Goal: Navigation & Orientation: Find specific page/section

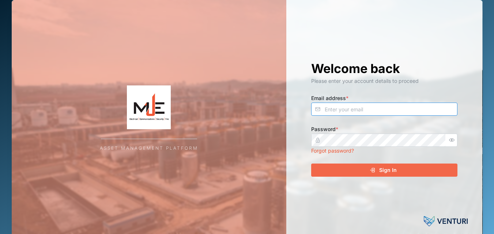
click at [337, 109] on input "Email address *" at bounding box center [384, 109] width 146 height 13
click at [341, 110] on input "Email address *" at bounding box center [384, 109] width 146 height 13
type input "[EMAIL_ADDRESS][DOMAIN_NAME]"
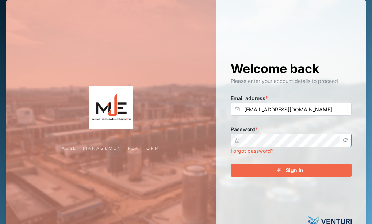
click at [348, 140] on icon "button" at bounding box center [345, 139] width 5 height 5
click at [293, 173] on span "Sign In" at bounding box center [295, 170] width 18 height 12
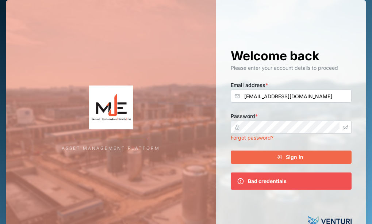
click at [302, 157] on span "Sign In" at bounding box center [295, 157] width 18 height 12
click at [231, 151] on button "Sign In" at bounding box center [291, 157] width 121 height 13
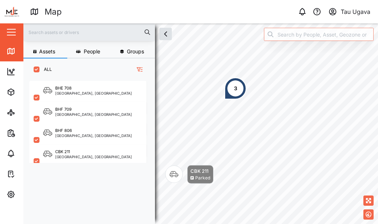
scroll to position [134, 114]
click at [231, 90] on div "3" at bounding box center [235, 88] width 22 height 22
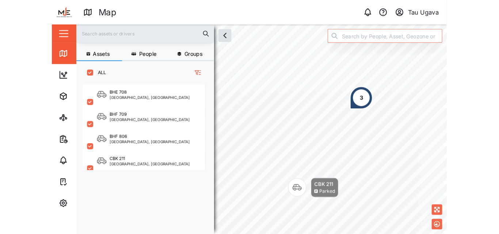
scroll to position [145, 114]
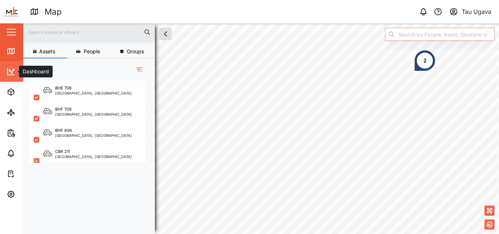
click at [2, 71] on link "Dashboard" at bounding box center [47, 71] width 95 height 20
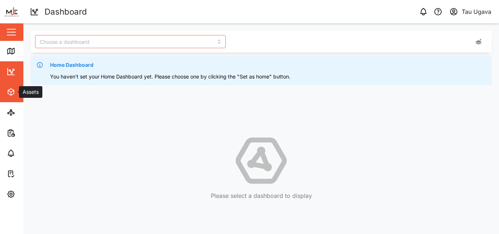
click at [12, 96] on icon "button" at bounding box center [11, 92] width 9 height 9
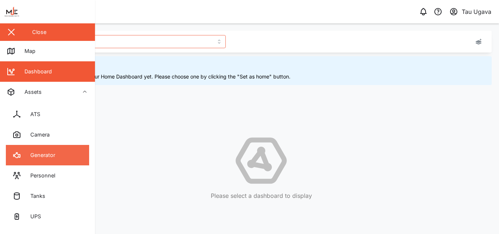
click at [55, 159] on div "Generator" at bounding box center [40, 155] width 30 height 8
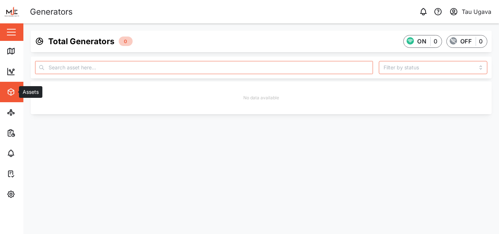
click at [12, 96] on span "Assets" at bounding box center [40, 92] width 67 height 20
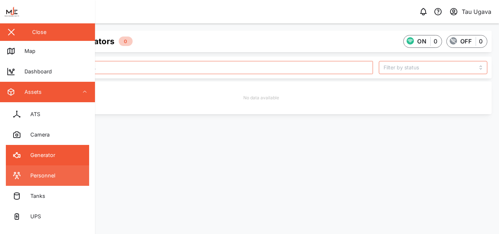
click at [47, 174] on div "Personnel" at bounding box center [40, 176] width 30 height 8
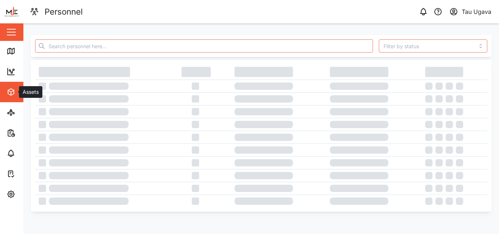
click at [8, 97] on span "Assets" at bounding box center [40, 92] width 67 height 20
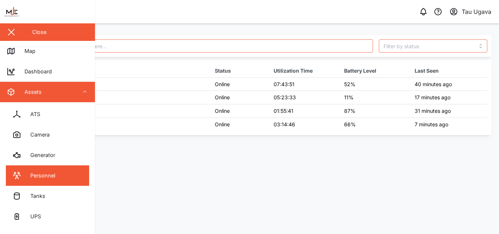
click at [295, 193] on main "Personnel Name Status Utilization Time Battery Level Last Seen [PERSON_NAME] On…" at bounding box center [261, 128] width 476 height 211
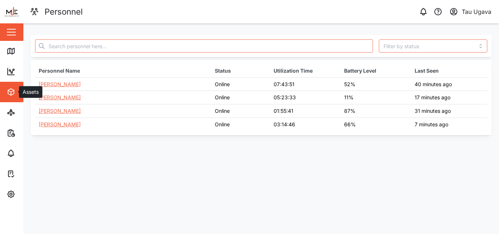
click at [8, 91] on icon "button" at bounding box center [9, 92] width 3 height 2
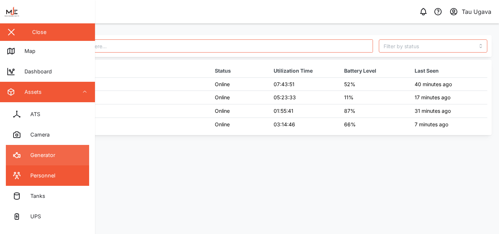
click at [56, 155] on link "Generator" at bounding box center [47, 155] width 83 height 20
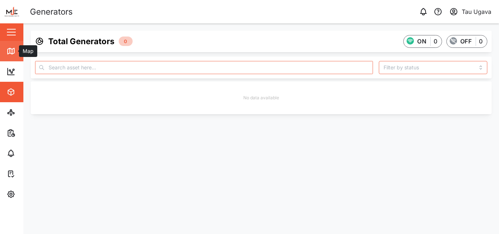
click at [12, 55] on icon at bounding box center [11, 51] width 9 height 9
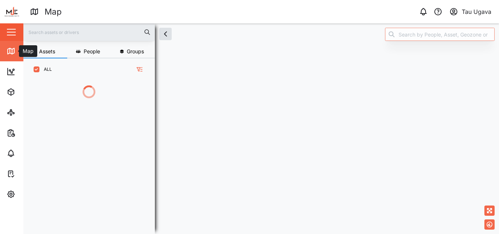
scroll to position [145, 114]
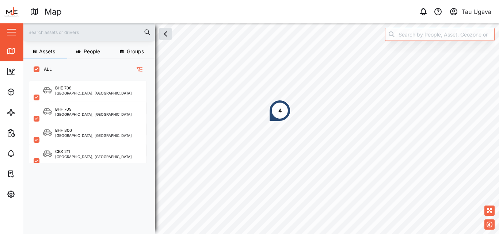
click at [37, 69] on input "ALL" at bounding box center [37, 70] width 6 height 6
checkbox input "false"
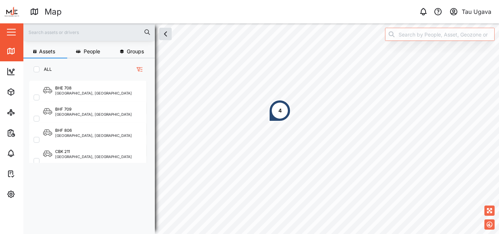
checkbox input "false"
click at [37, 69] on input "NONE" at bounding box center [37, 70] width 6 height 6
checkbox input "true"
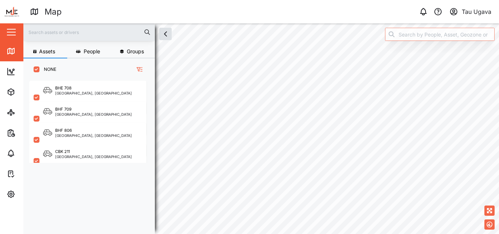
checkbox input "true"
click at [251, 119] on div "4" at bounding box center [257, 118] width 22 height 22
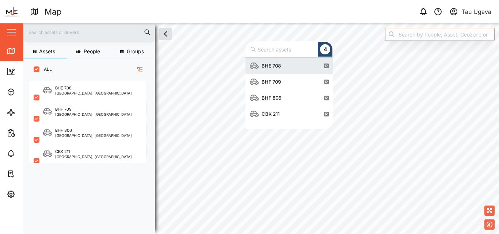
scroll to position [66, 82]
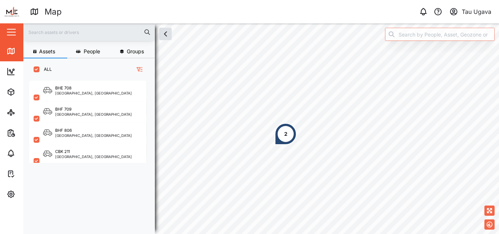
click at [291, 132] on div "2" at bounding box center [286, 134] width 22 height 22
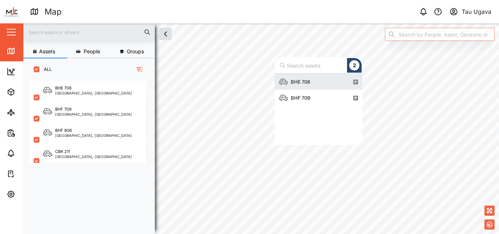
scroll to position [66, 82]
